Goal: Navigation & Orientation: Find specific page/section

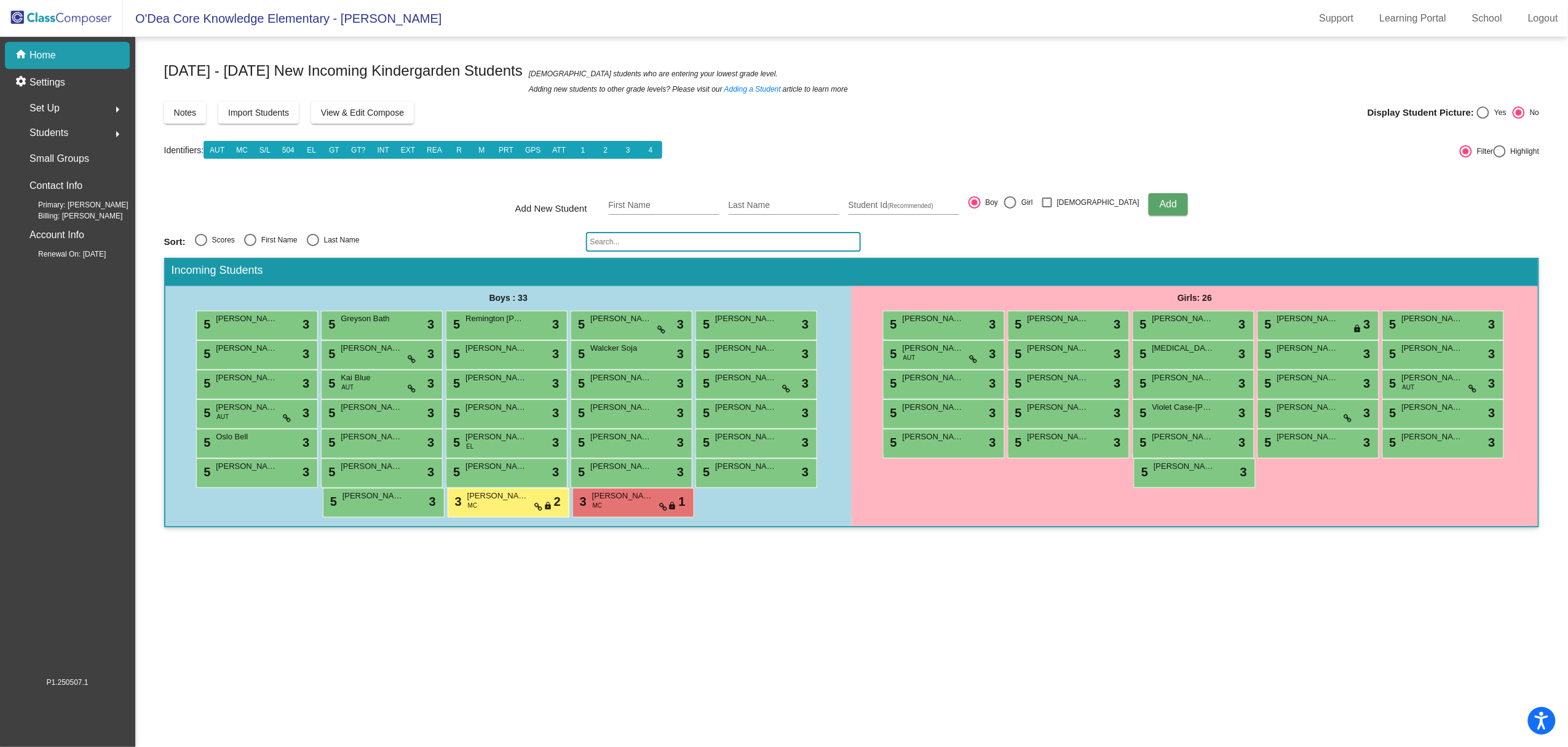
click at [64, 14] on img at bounding box center [61, 18] width 123 height 36
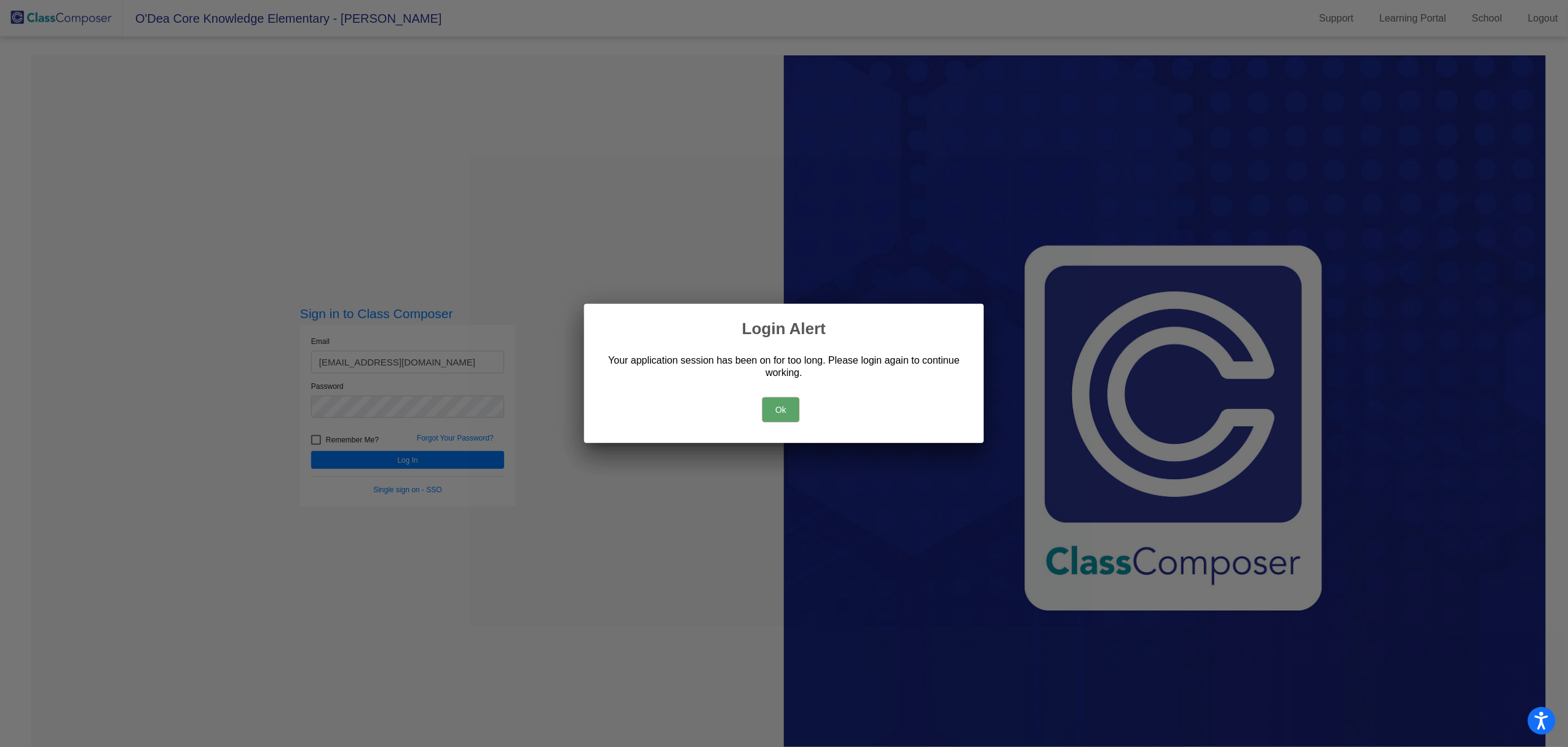
click at [784, 405] on button "Ok" at bounding box center [781, 410] width 37 height 25
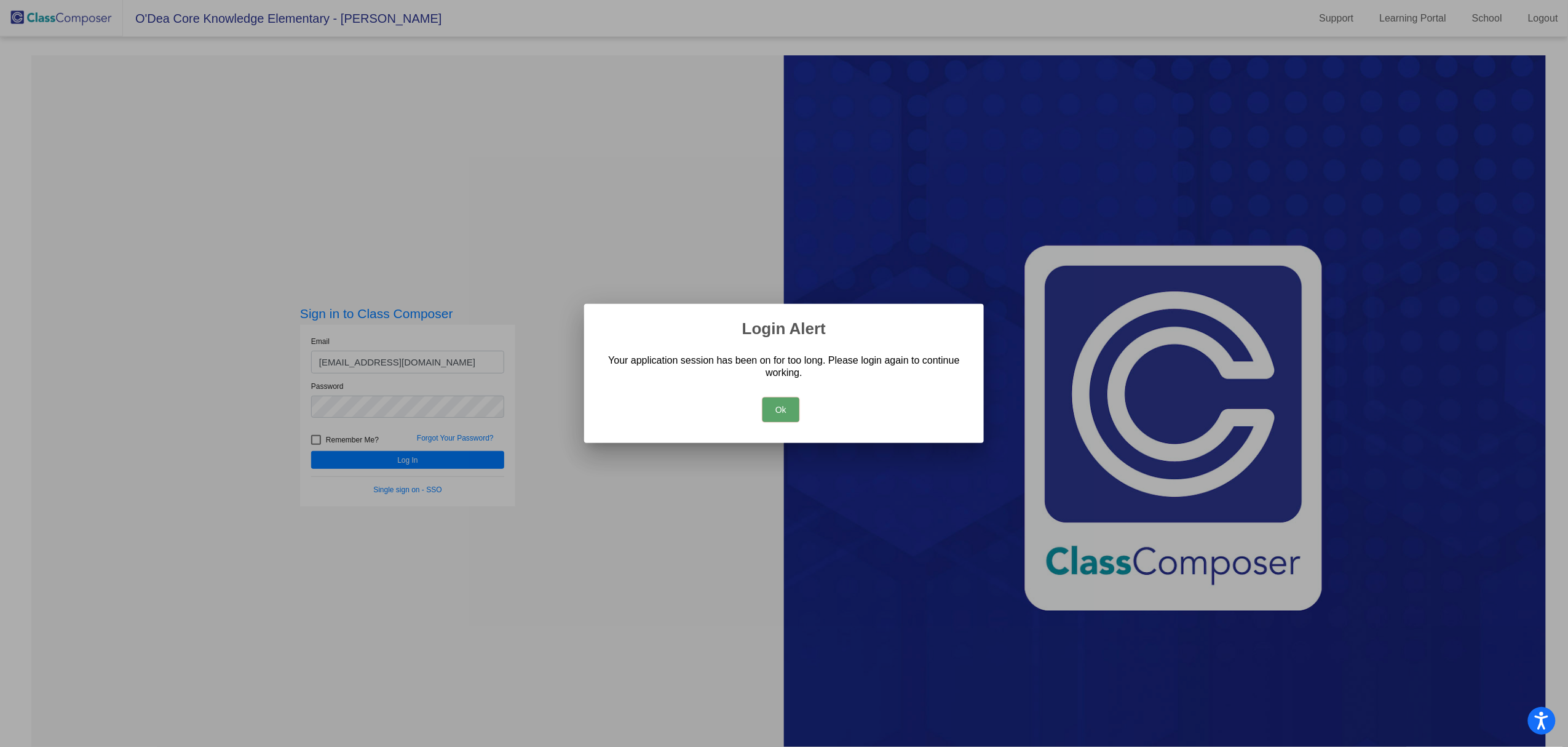
click at [771, 404] on button "Ok" at bounding box center [781, 410] width 37 height 25
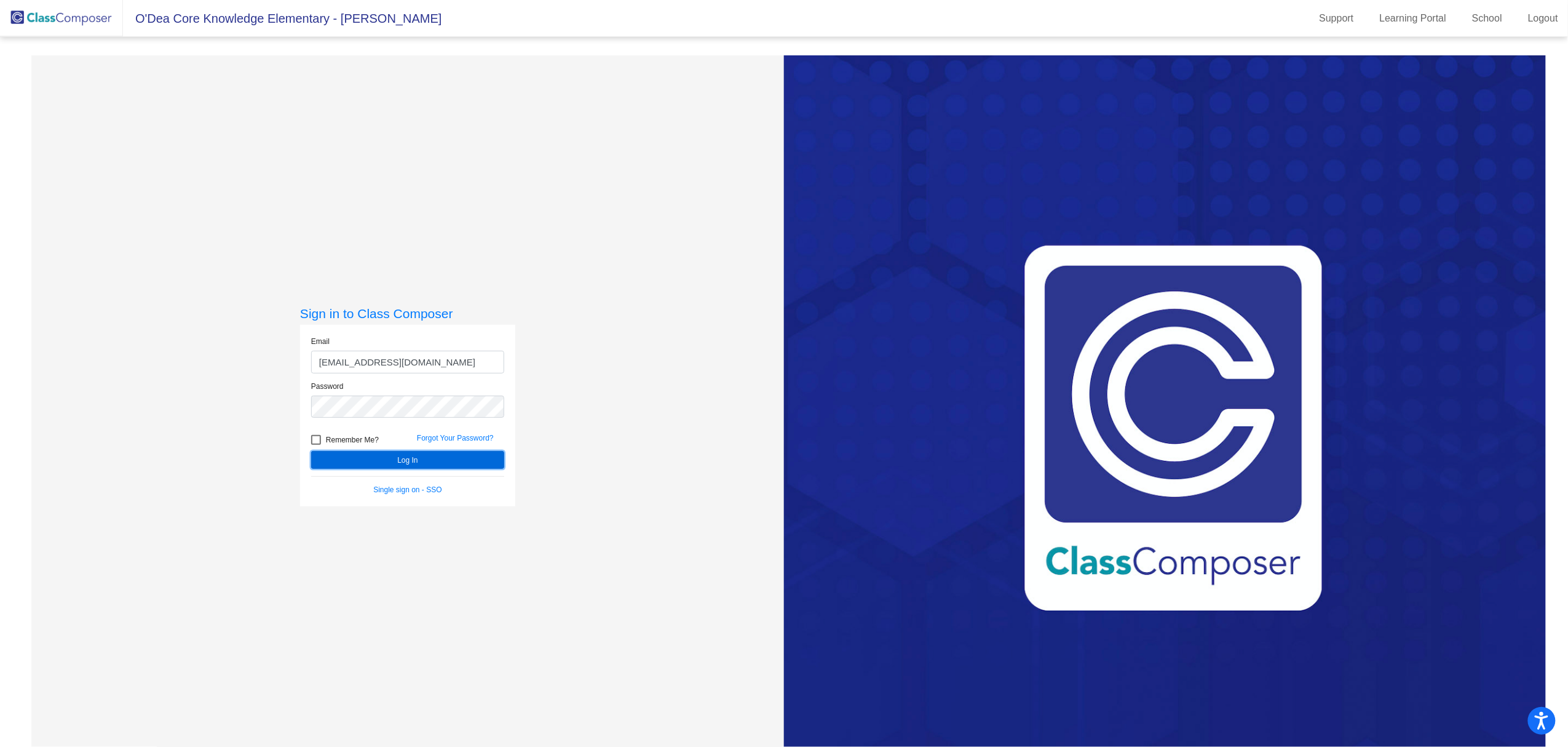
click at [426, 458] on button "Log In" at bounding box center [407, 460] width 193 height 18
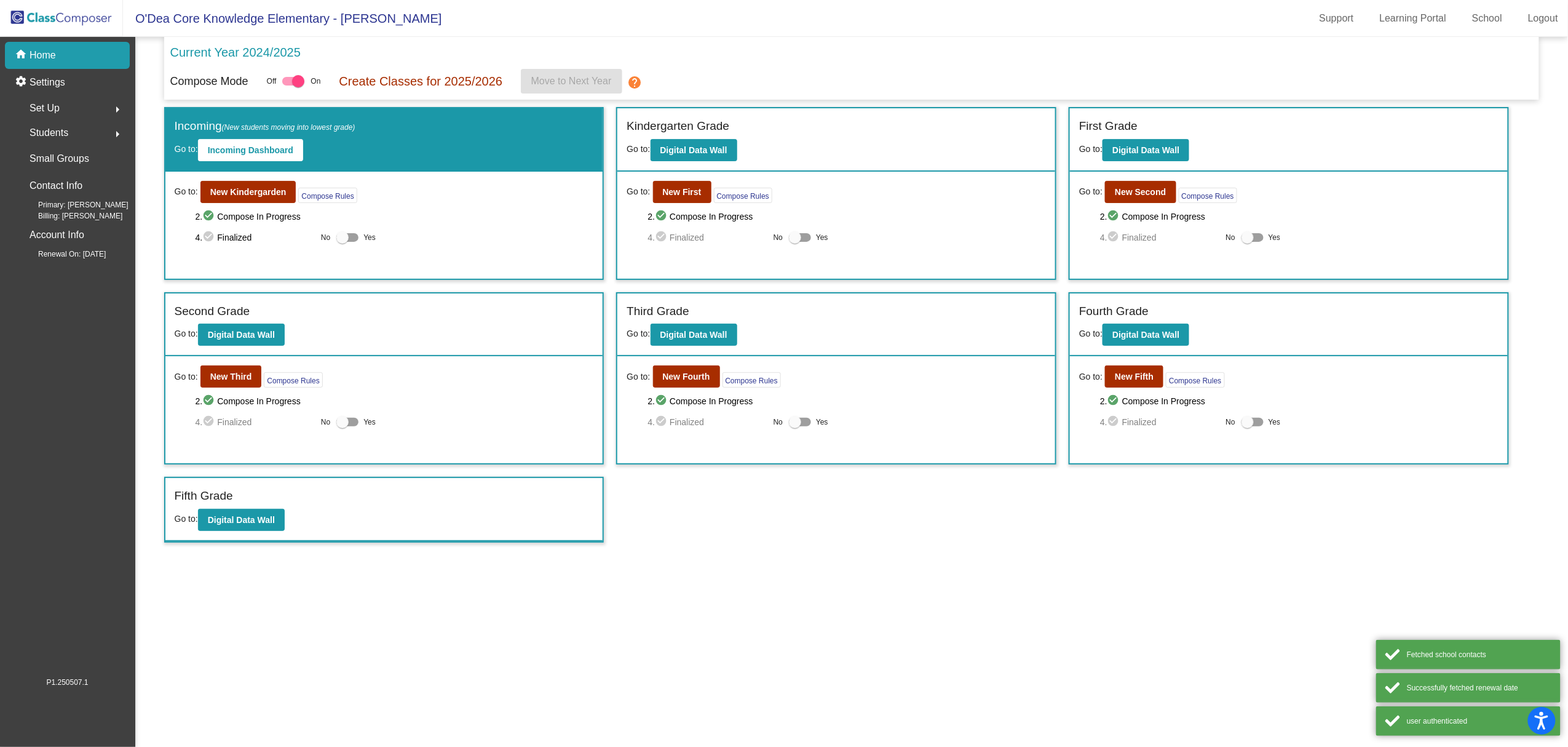
click at [284, 138] on div "Incoming (New students moving into lowest grade)" at bounding box center [384, 128] width 419 height 22
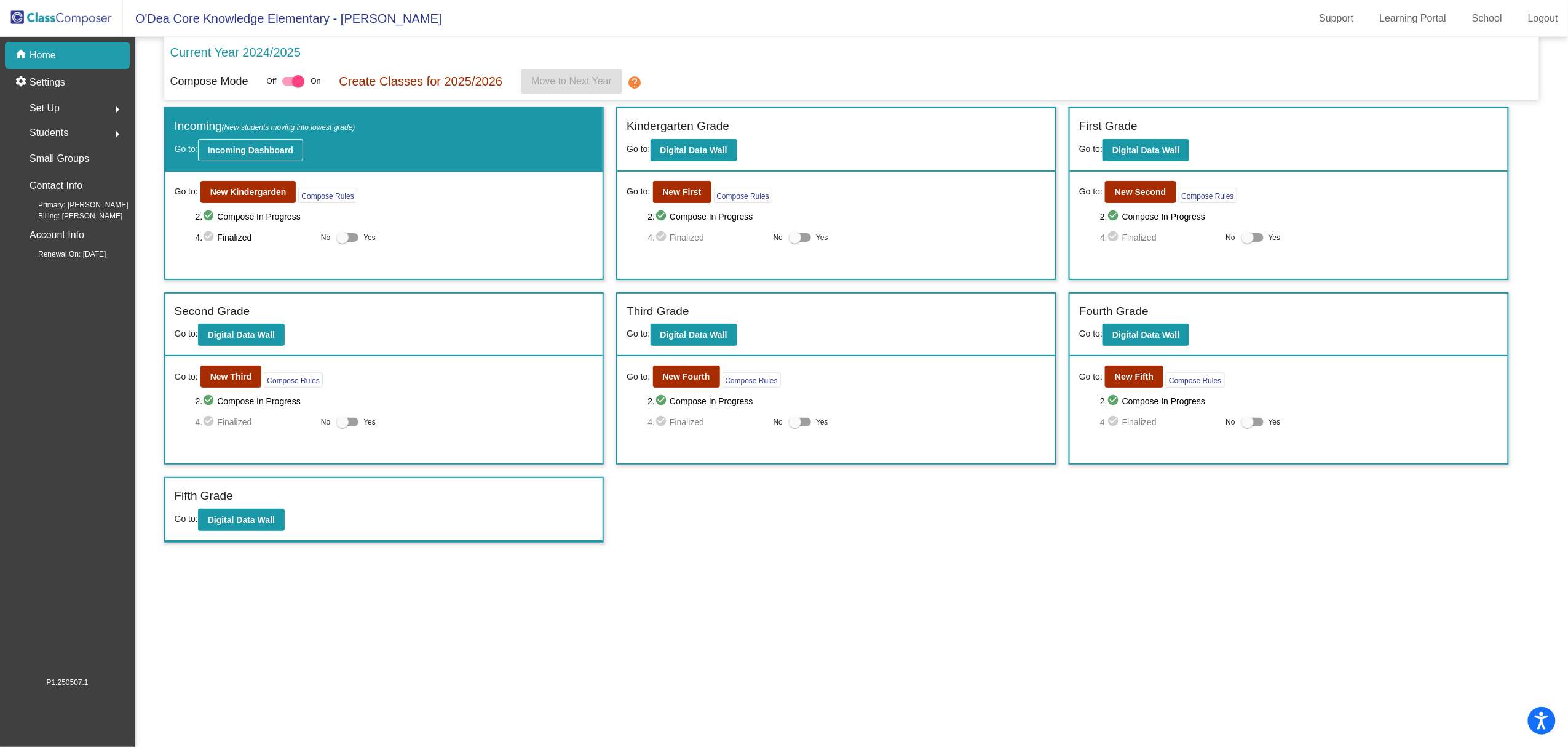
click at [276, 151] on b "Incoming Dashboard" at bounding box center [250, 150] width 85 height 10
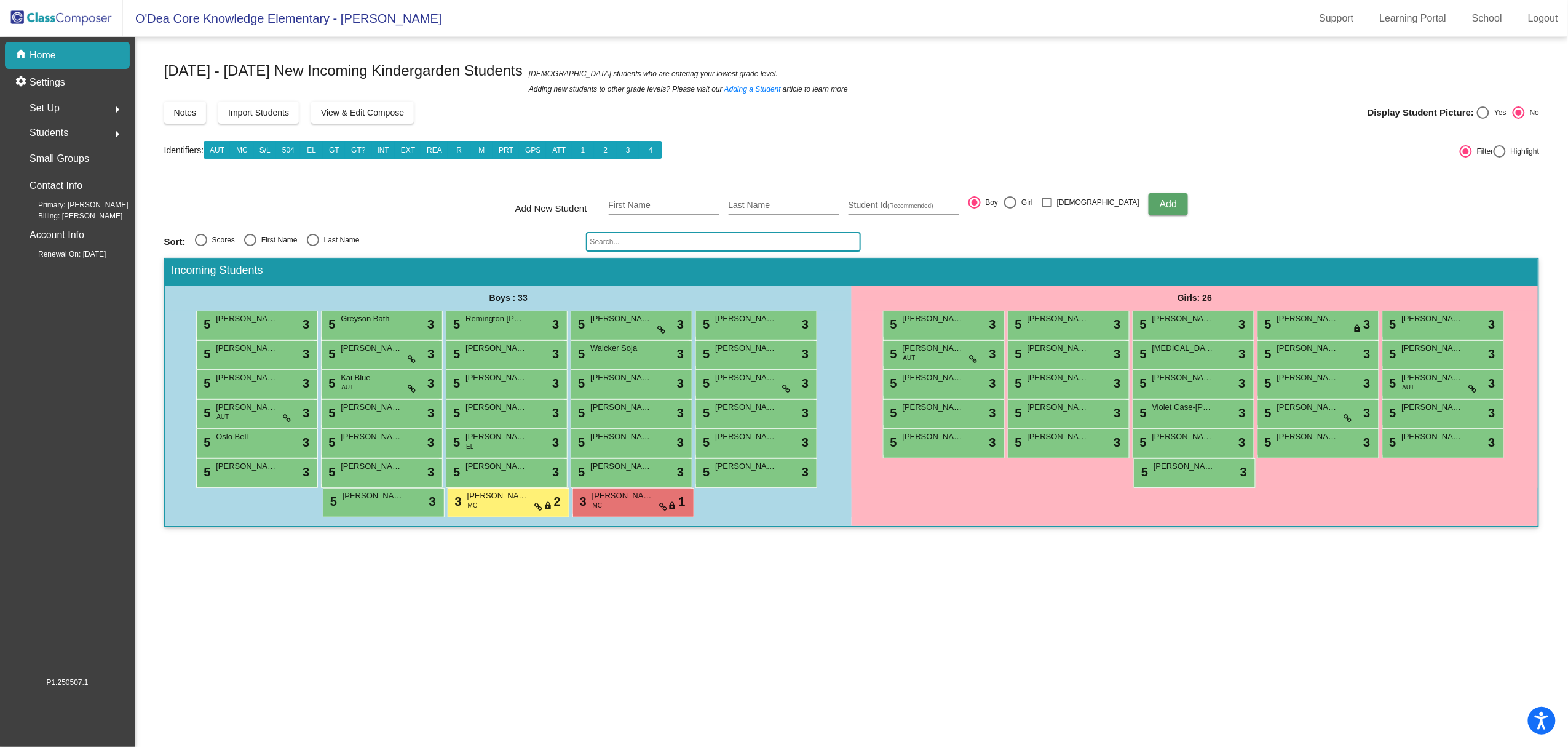
click at [68, 16] on img at bounding box center [61, 18] width 123 height 36
